Goal: Use online tool/utility: Utilize a website feature to perform a specific function

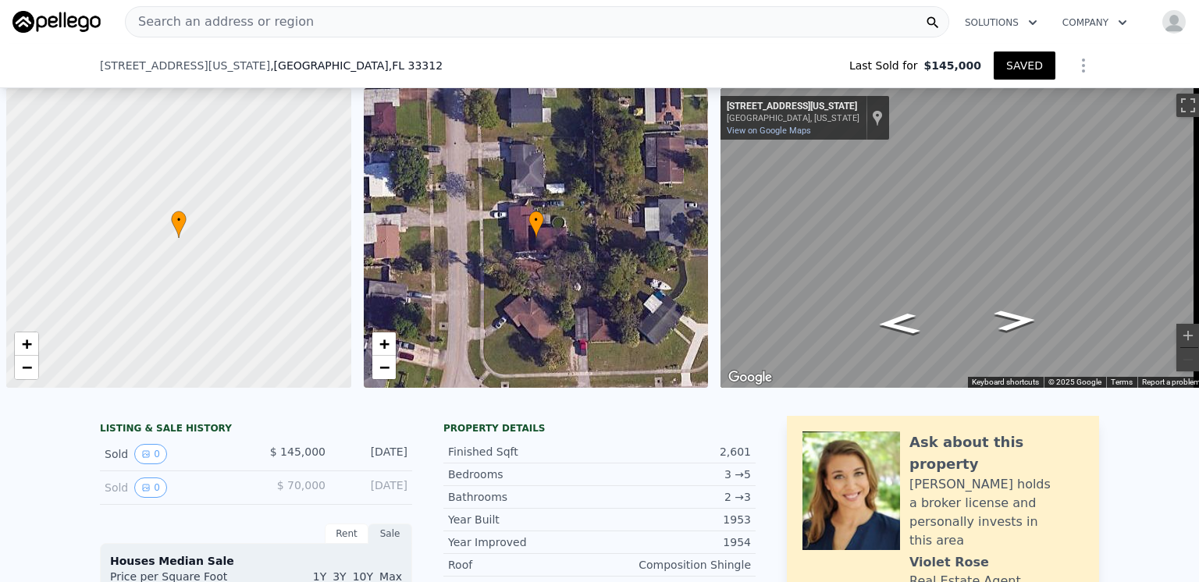
scroll to position [0, 6]
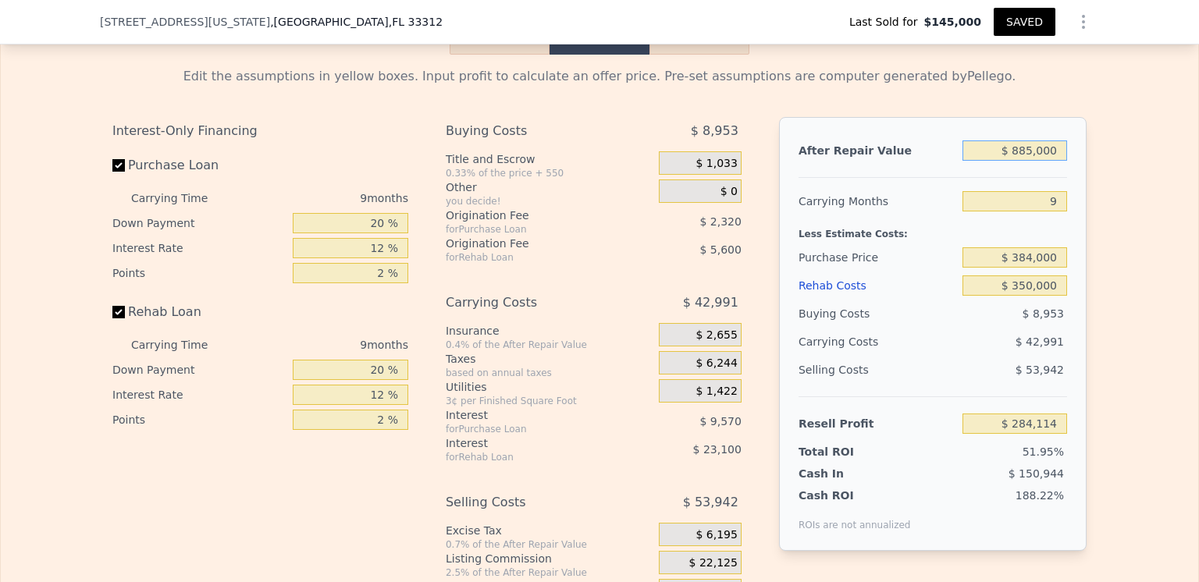
click at [1030, 161] on input "$ 885,000" at bounding box center [1015, 151] width 105 height 20
type input "$ 88,000"
type input "-$ 462,412"
type input "$ 8,000"
type input "-$ 537,346"
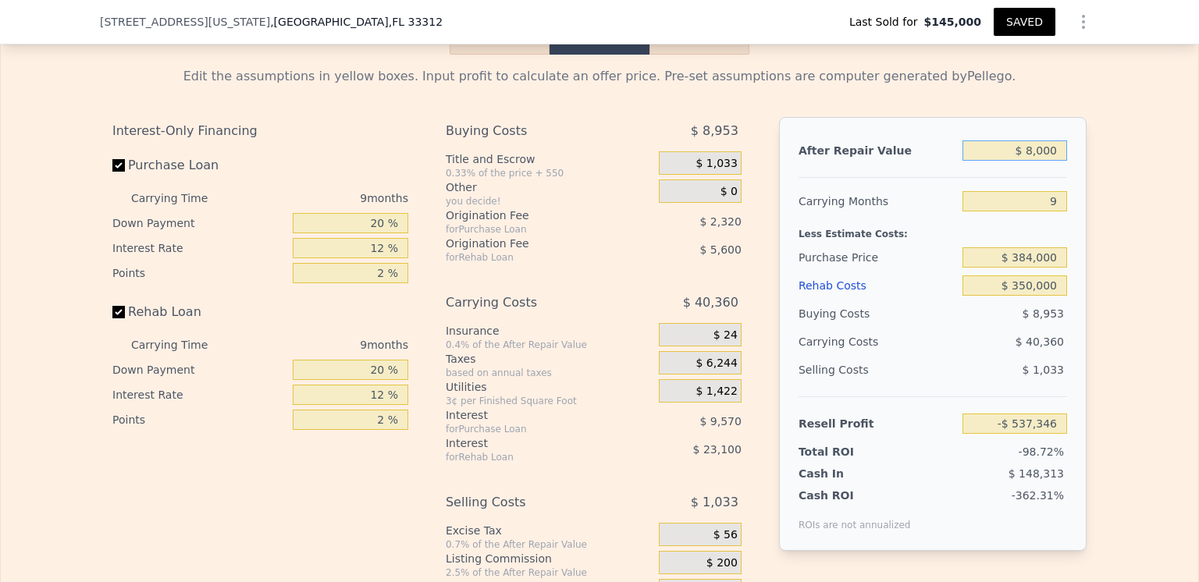
type input "$ 000"
type input "-$ 544,839"
type input "$ 7,000"
type input "-$ 538,282"
type input "$ 70,000"
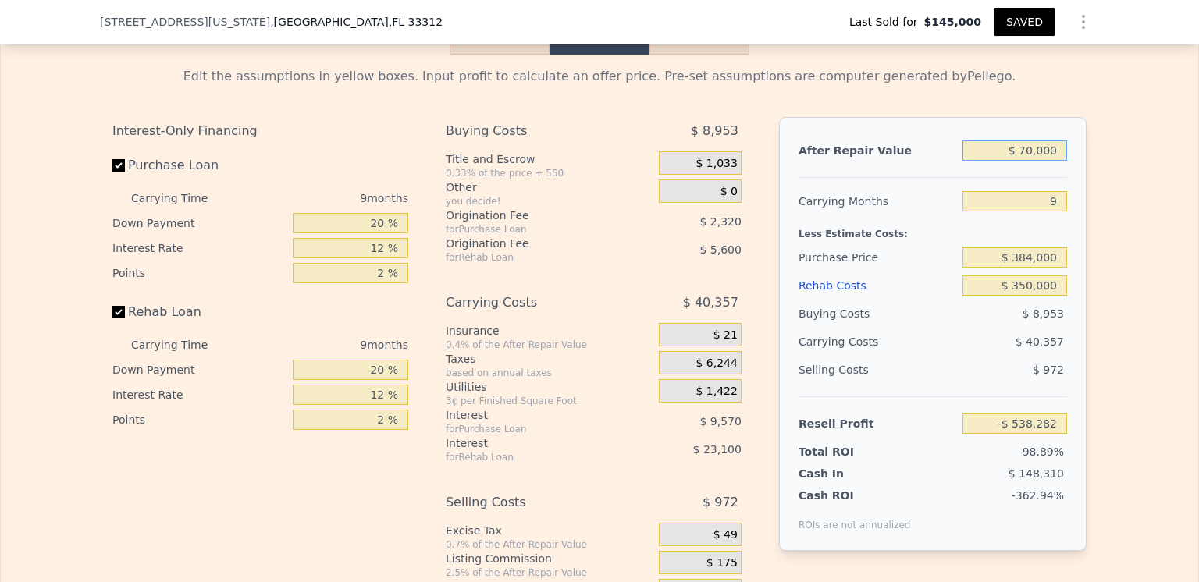
type input "-$ 479,272"
type input "$ 8,850,000"
type input "$ 7,744,690"
type input "$ 885,000"
type input "$ 284,114"
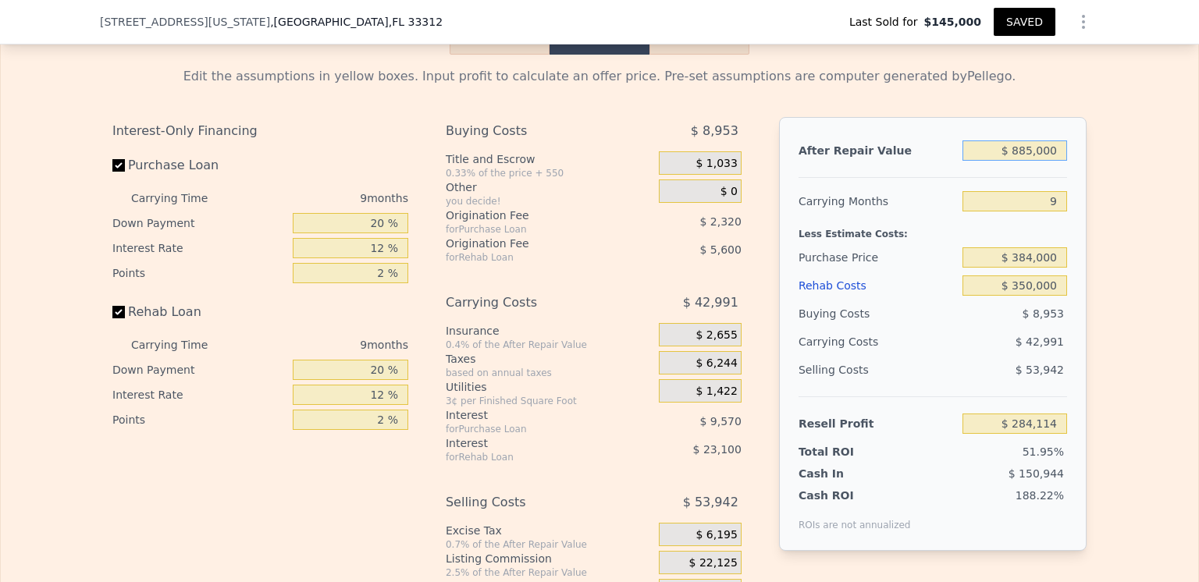
type input "$ 88,500"
type input "-$ 461,946"
type input "$ 8,850"
type input "-$ 536,549"
type input "$ 885"
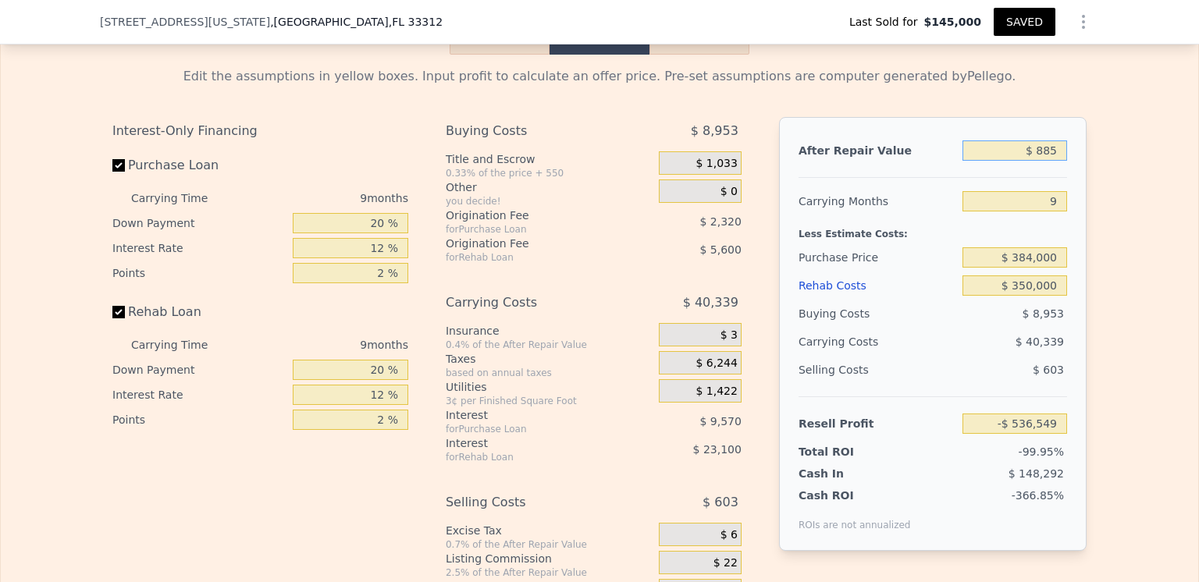
type input "-$ 544,010"
type input "$ 88"
type input "-$ 544,756"
type input "$ 8"
type input "-$ 544,831"
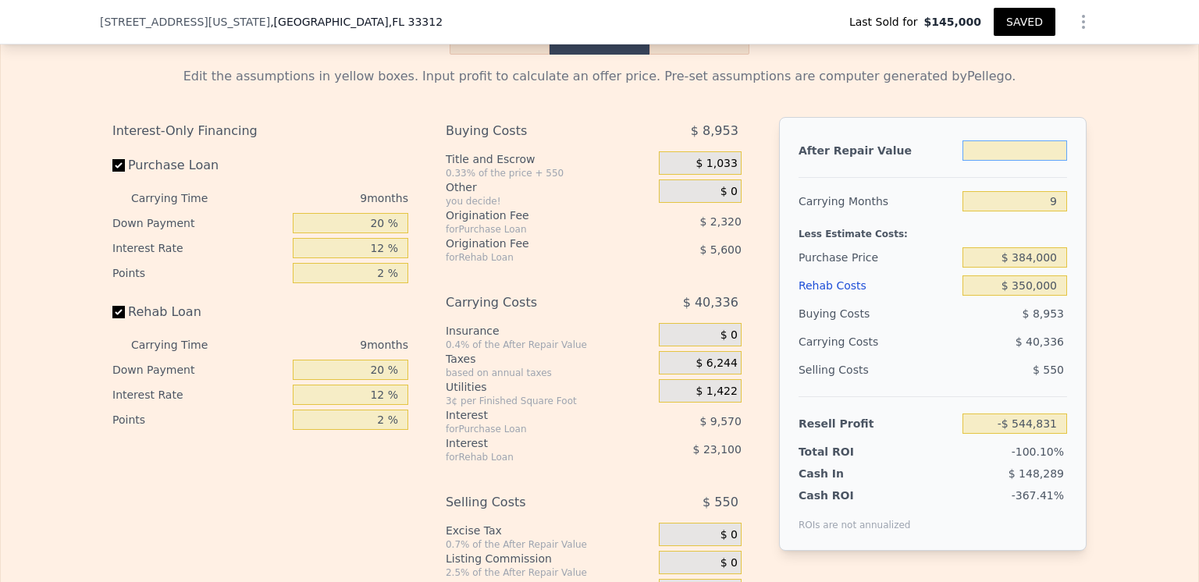
type input "$ 7"
type input "-$ 544,832"
type input "$ 70"
type input "-$ 544,773"
type input "$ 700"
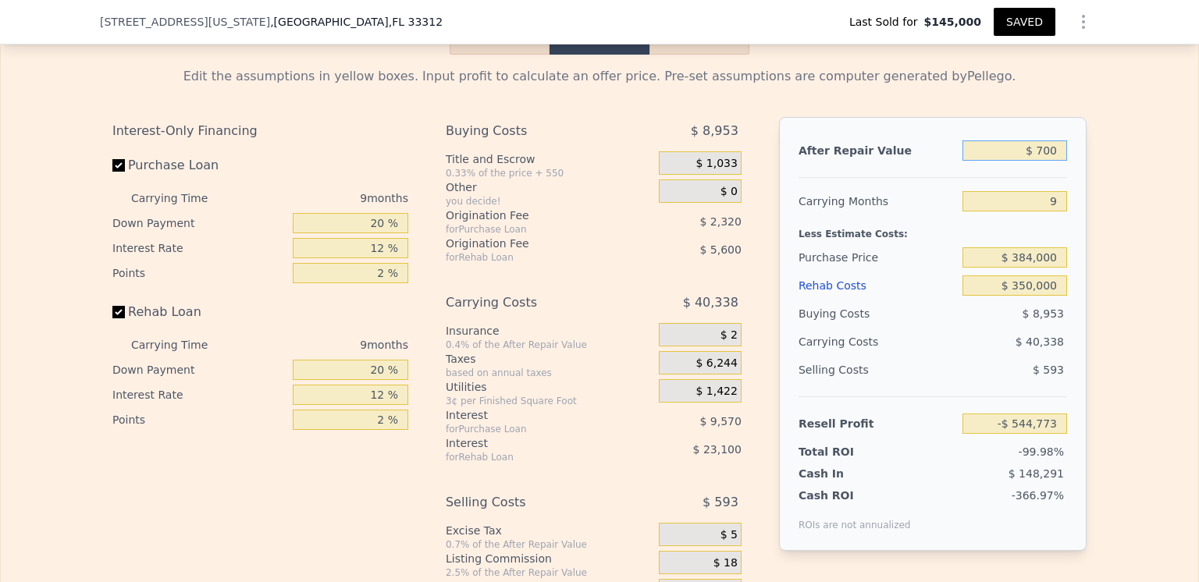
type input "-$ 544,184"
type input "$ 7,000"
type input "-$ 538,282"
type input "$ 70,000"
type input "-$ 479,272"
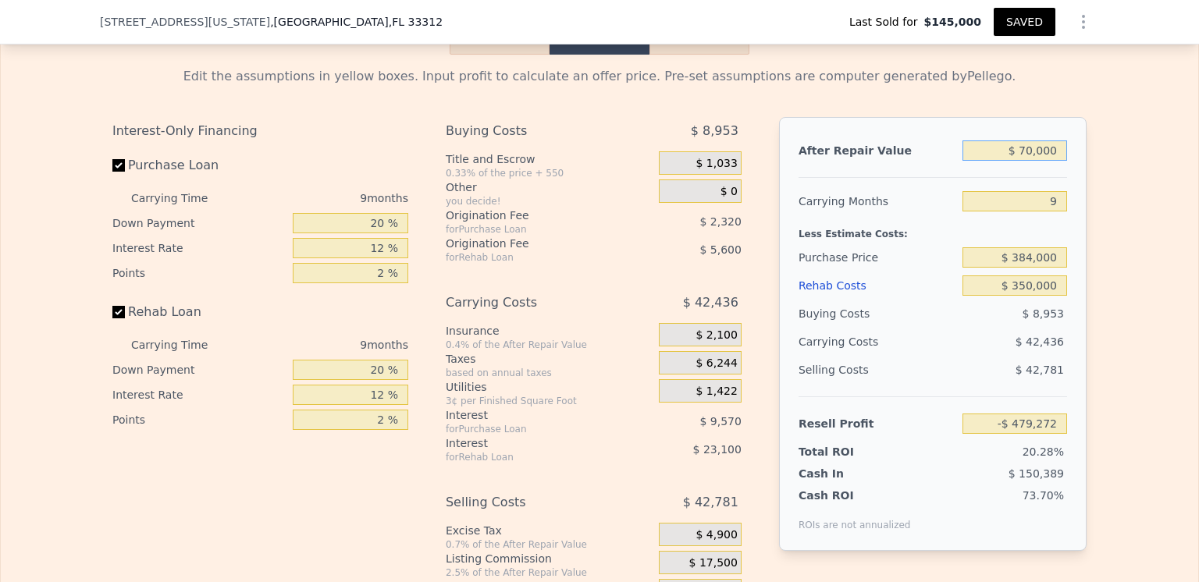
type input "$ 700,000"
type input "$ 110,830"
type input "$ 700,000"
click at [926, 272] on div "Purchase Price" at bounding box center [878, 258] width 158 height 28
